Goal: Check status: Check status

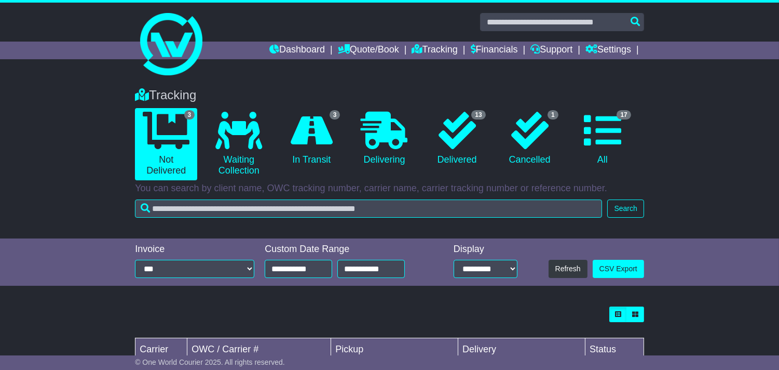
click at [254, 79] on div "Tracking 3 Not Delivered 0 Waiting Collection 3 In Transit 0 Delivering 13 1 17" at bounding box center [390, 149] width 520 height 145
click at [520, 85] on div "Tracking 3 Not Delivered 0 Waiting Collection 3 In Transit" at bounding box center [390, 132] width 520 height 98
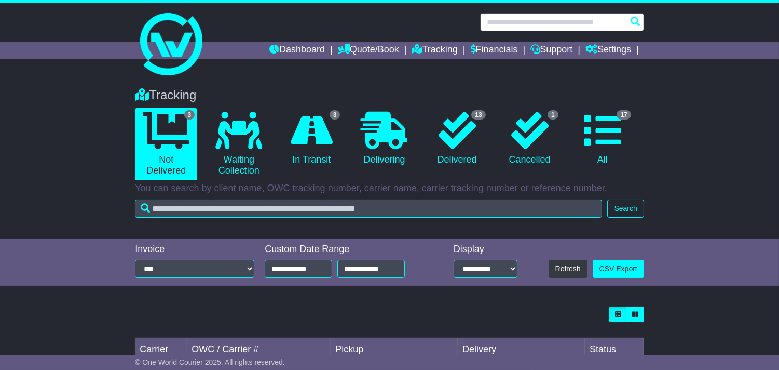
click at [566, 25] on input "text" at bounding box center [562, 22] width 164 height 18
paste input "**********"
type input "**********"
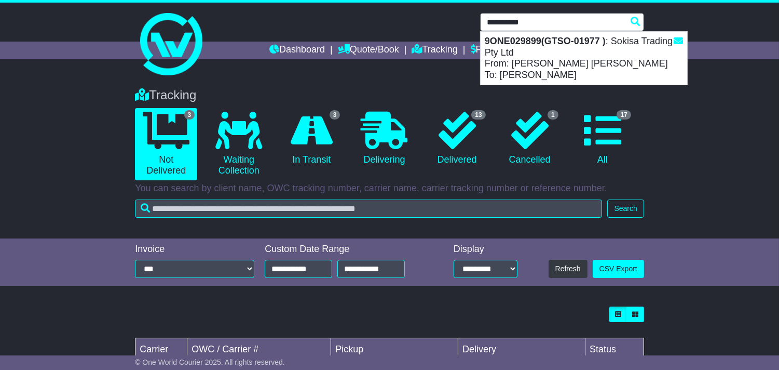
click at [534, 50] on div "9ONE029899(GTSO-01977 ) : Sokisa Trading Pty Ltd From: [PERSON_NAME] [PERSON_NA…" at bounding box center [584, 58] width 207 height 53
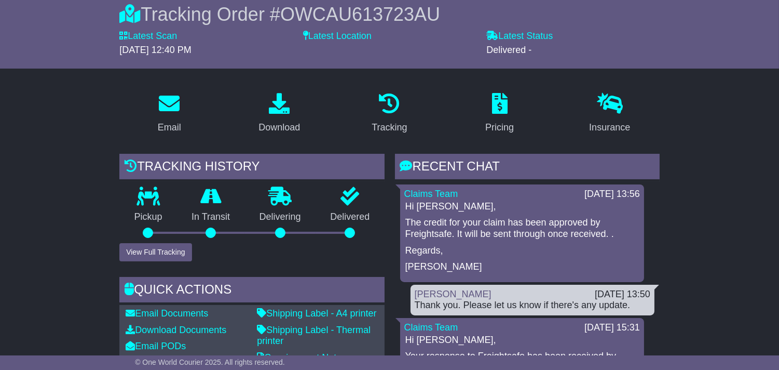
scroll to position [115, 0]
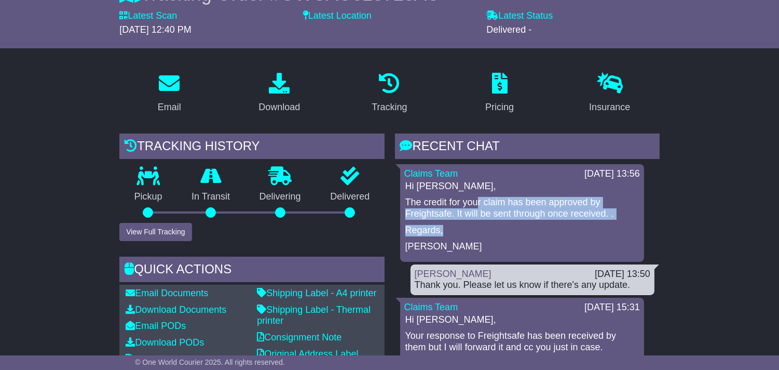
drag, startPoint x: 476, startPoint y: 206, endPoint x: 535, endPoint y: 229, distance: 63.3
click at [535, 229] on div "Hi [PERSON_NAME], The credit for your claim has been approved by Freightsafe. I…" at bounding box center [522, 217] width 236 height 72
click at [535, 229] on p "Regards," at bounding box center [523, 230] width 234 height 11
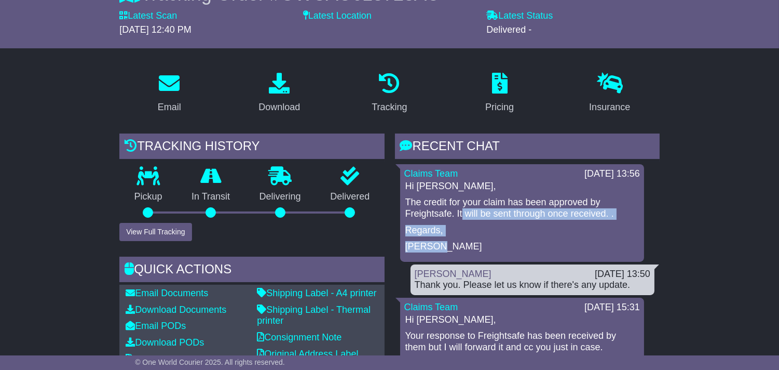
drag, startPoint x: 462, startPoint y: 213, endPoint x: 523, endPoint y: 241, distance: 67.1
click at [523, 241] on div "Hi [PERSON_NAME], The credit for your claim has been approved by Freightsafe. I…" at bounding box center [522, 217] width 236 height 72
click at [523, 241] on p "[PERSON_NAME]" at bounding box center [523, 246] width 234 height 11
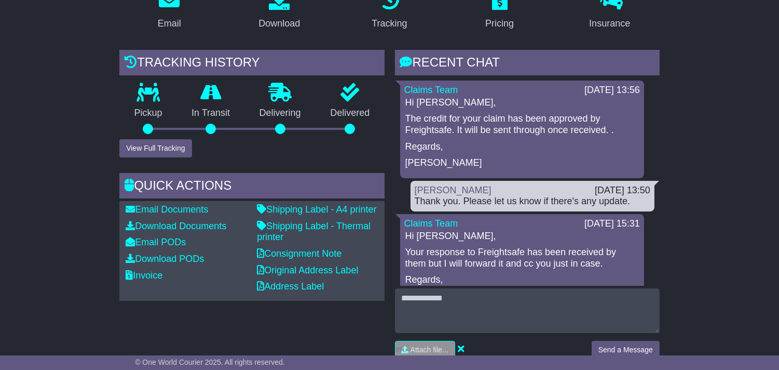
scroll to position [173, 0]
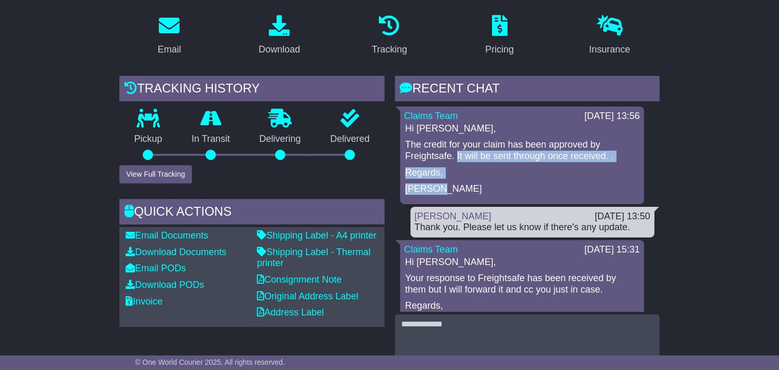
drag, startPoint x: 475, startPoint y: 156, endPoint x: 517, endPoint y: 184, distance: 50.5
click at [517, 184] on div "Hi [PERSON_NAME], The credit for your claim has been approved by Freightsafe. I…" at bounding box center [522, 159] width 236 height 72
click at [517, 184] on p "[PERSON_NAME]" at bounding box center [523, 188] width 234 height 11
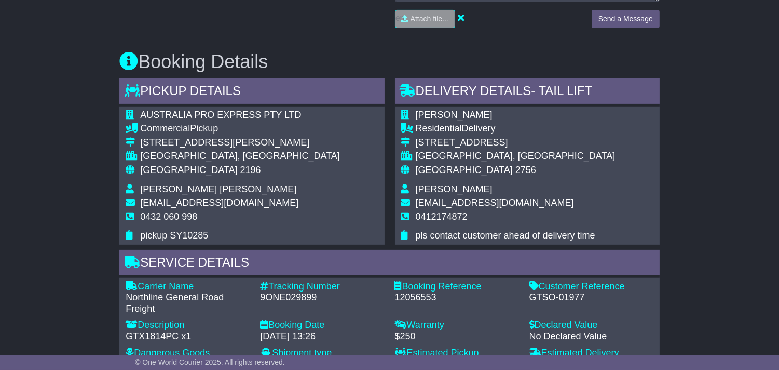
scroll to position [634, 0]
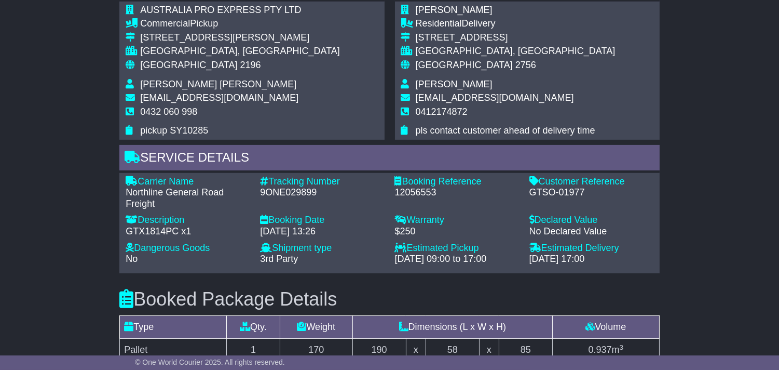
click at [279, 190] on div "9ONE029899" at bounding box center [322, 192] width 124 height 11
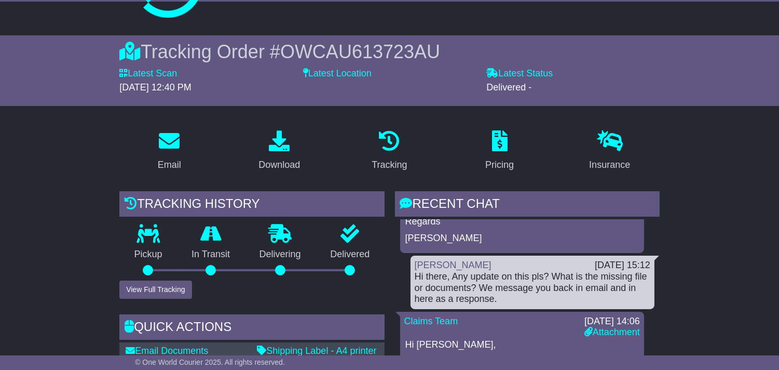
scroll to position [346, 0]
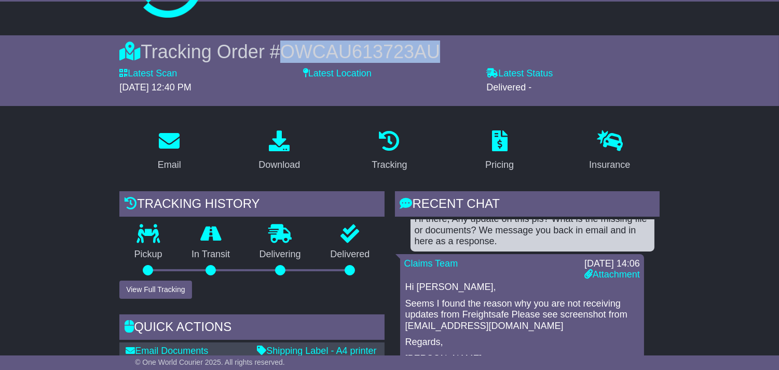
drag, startPoint x: 287, startPoint y: 49, endPoint x: 449, endPoint y: 62, distance: 162.0
click at [440, 50] on span "OWCAU613723AU" at bounding box center [360, 51] width 160 height 21
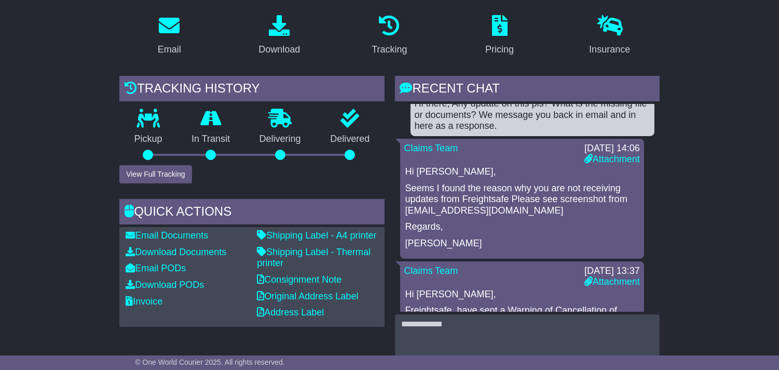
scroll to position [403, 0]
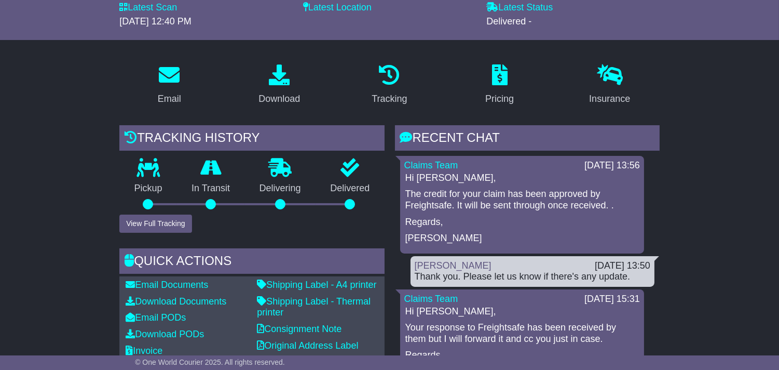
scroll to position [115, 0]
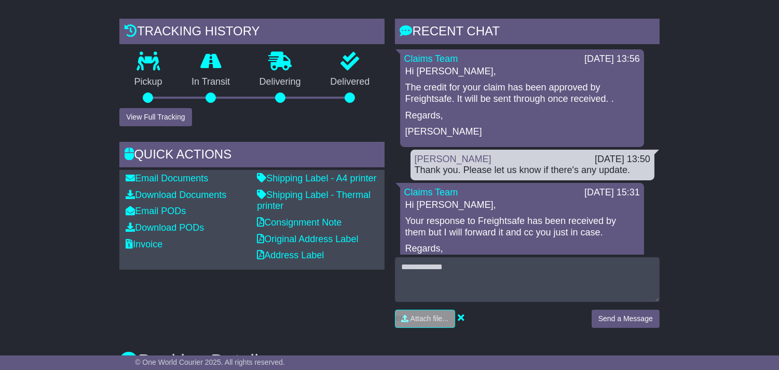
scroll to position [231, 0]
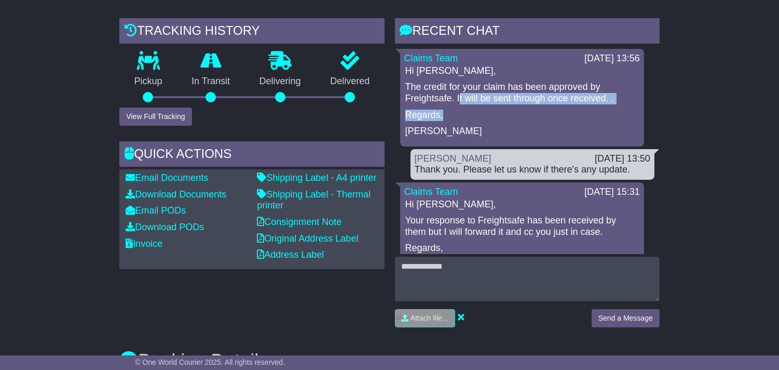
drag, startPoint x: 466, startPoint y: 98, endPoint x: 500, endPoint y: 115, distance: 38.5
click at [500, 115] on div "Hi [PERSON_NAME], The credit for your claim has been approved by Freightsafe. I…" at bounding box center [522, 101] width 236 height 72
click at [466, 110] on p "Regards," at bounding box center [523, 115] width 234 height 11
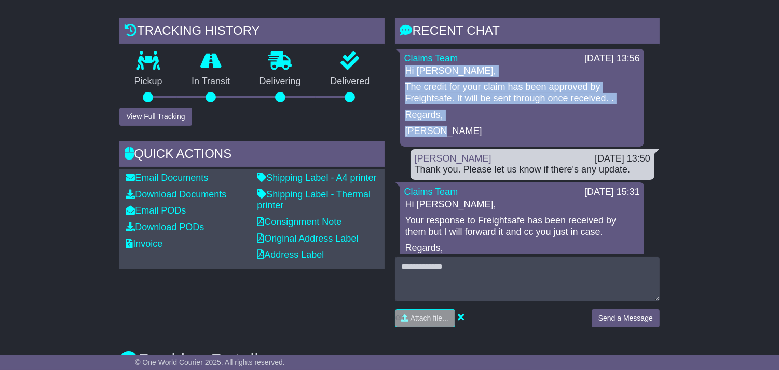
drag, startPoint x: 406, startPoint y: 70, endPoint x: 461, endPoint y: 123, distance: 76.0
click at [461, 123] on div "Hi [PERSON_NAME], The credit for your claim has been approved by Freightsafe. I…" at bounding box center [522, 101] width 236 height 72
drag, startPoint x: 407, startPoint y: 71, endPoint x: 461, endPoint y: 125, distance: 76.7
click at [461, 125] on div "Hi [PERSON_NAME], The credit for your claim has been approved by Freightsafe. I…" at bounding box center [522, 101] width 236 height 72
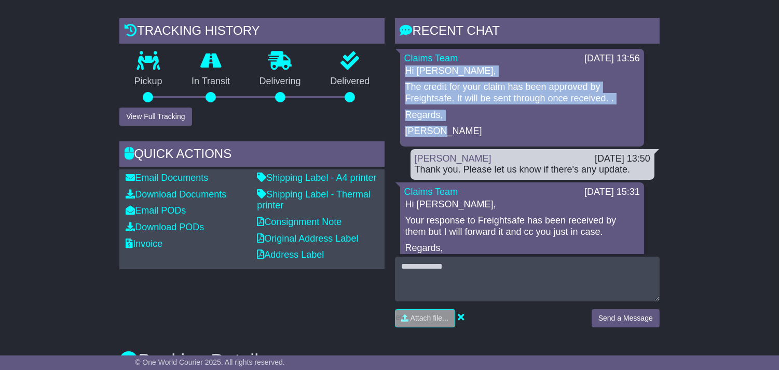
click at [461, 126] on p "[PERSON_NAME]" at bounding box center [523, 131] width 234 height 11
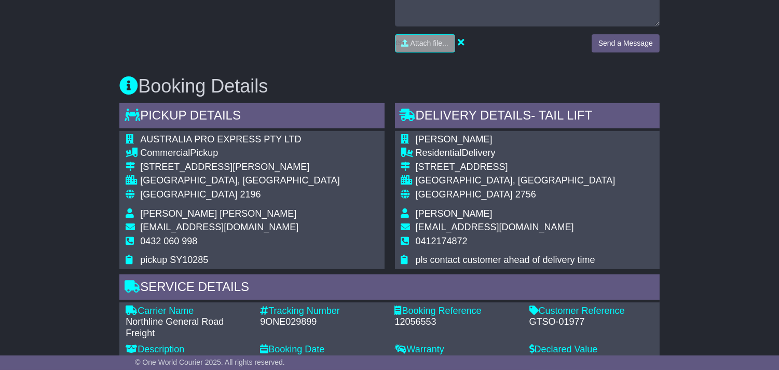
scroll to position [634, 0]
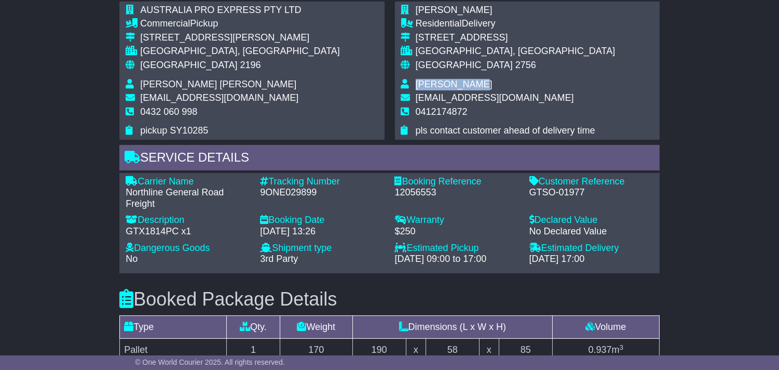
drag, startPoint x: 416, startPoint y: 80, endPoint x: 482, endPoint y: 85, distance: 65.6
click at [482, 85] on td "[PERSON_NAME]" at bounding box center [516, 86] width 200 height 14
copy span "[PERSON_NAME]"
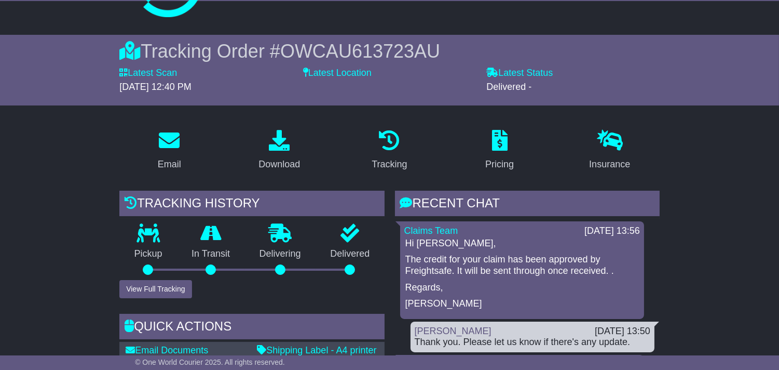
scroll to position [58, 0]
drag, startPoint x: 0, startPoint y: 222, endPoint x: 111, endPoint y: 238, distance: 111.8
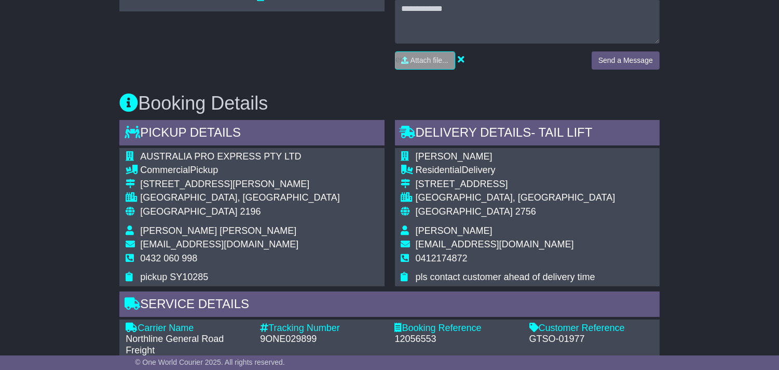
scroll to position [577, 0]
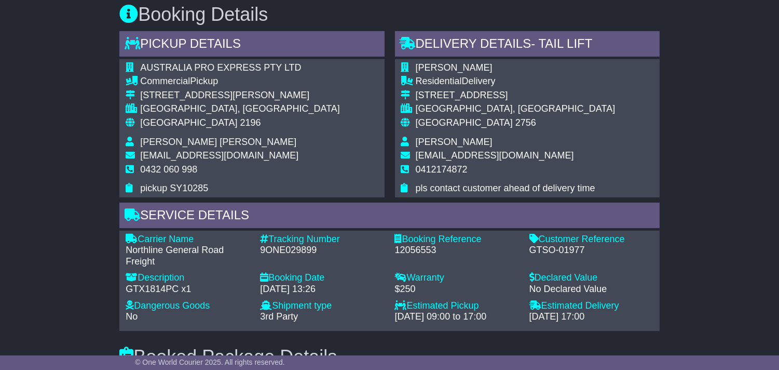
click at [436, 141] on span "[PERSON_NAME]" at bounding box center [454, 142] width 77 height 10
drag, startPoint x: 413, startPoint y: 141, endPoint x: 485, endPoint y: 141, distance: 72.2
click at [485, 141] on tr "[PERSON_NAME]" at bounding box center [508, 144] width 214 height 14
copy tr "[PERSON_NAME]"
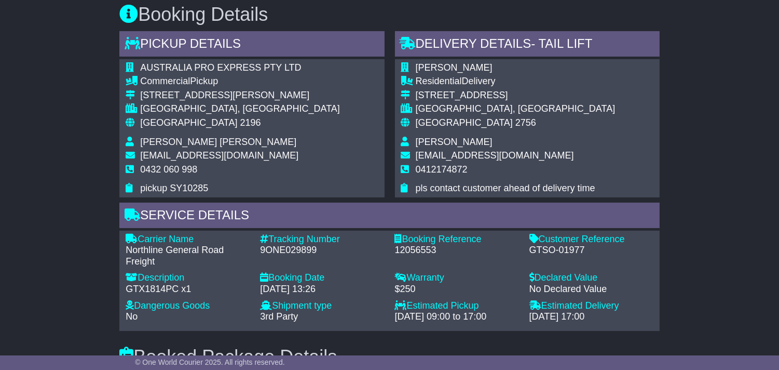
drag, startPoint x: 414, startPoint y: 140, endPoint x: 298, endPoint y: 18, distance: 168.6
click at [472, 139] on tr "[PERSON_NAME]" at bounding box center [508, 144] width 214 height 14
copy tr "[PERSON_NAME]"
drag, startPoint x: 528, startPoint y: 247, endPoint x: 592, endPoint y: 248, distance: 63.9
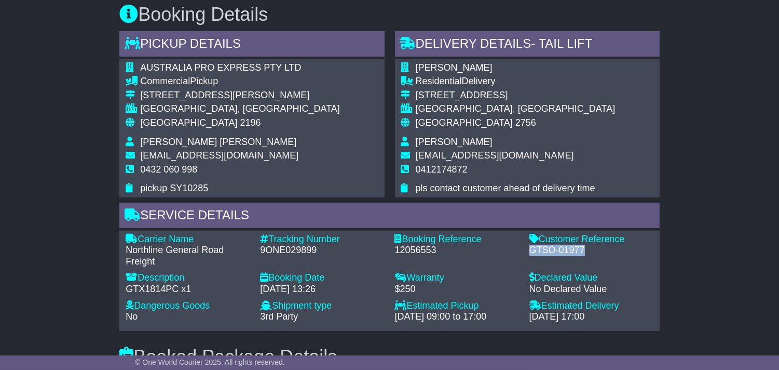
click at [592, 248] on div "Customer Reference - GTSO-01977" at bounding box center [591, 251] width 134 height 34
copy div "GTSO-01977"
